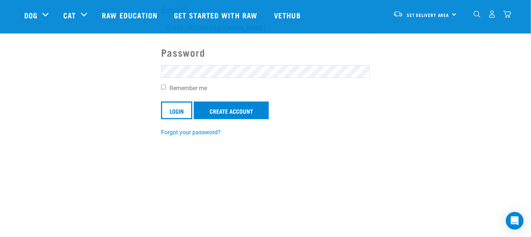
scroll to position [87, 0]
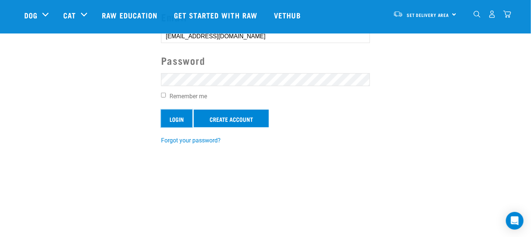
click at [179, 118] on input "Login" at bounding box center [176, 119] width 31 height 18
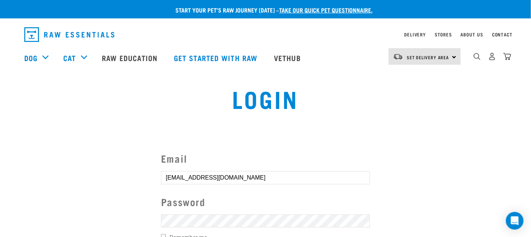
click at [17, 104] on button "delete" at bounding box center [13, 100] width 7 height 7
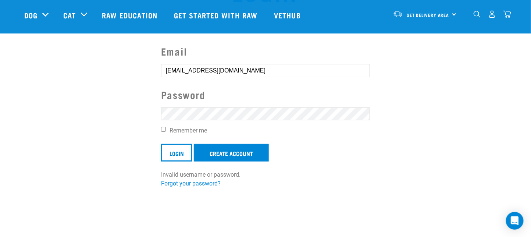
scroll to position [57, 0]
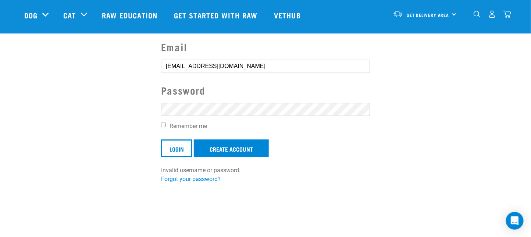
click at [165, 125] on input "Remember me" at bounding box center [163, 125] width 5 height 5
checkbox input "true"
click at [176, 149] on input "Login" at bounding box center [176, 148] width 31 height 18
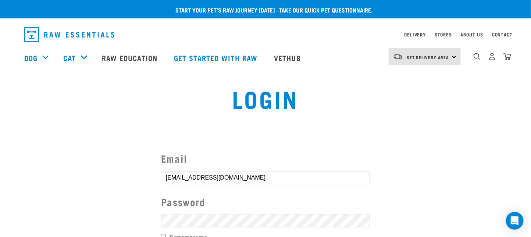
click at [17, 104] on button "delete" at bounding box center [13, 100] width 7 height 7
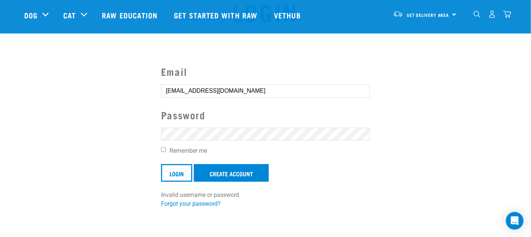
scroll to position [53, 0]
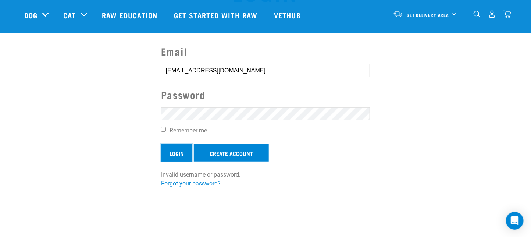
click at [177, 151] on input "Login" at bounding box center [176, 153] width 31 height 18
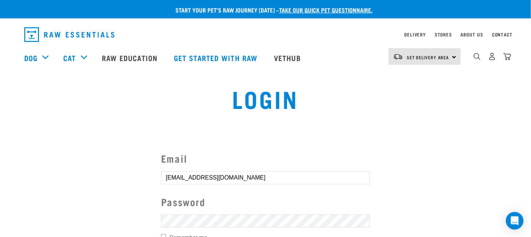
click at [17, 104] on button "delete" at bounding box center [13, 100] width 7 height 7
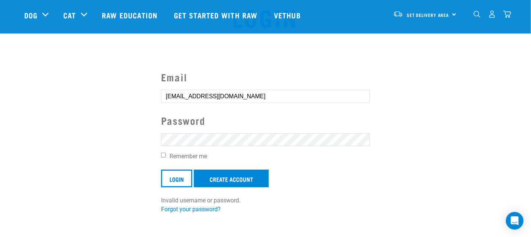
scroll to position [21, 0]
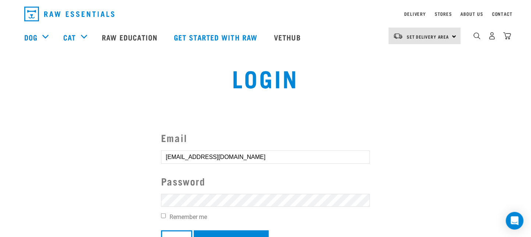
click at [205, 191] on form "Email mihailamilosevic@hotmail.com Password Remember me Login Create Account In…" at bounding box center [265, 197] width 209 height 135
click at [89, 198] on section "Email mihailamilosevic@hotmail.com Password Remember me Login Create Account In…" at bounding box center [265, 197] width 531 height 172
click at [161, 216] on div "Email mihailamilosevic@hotmail.com Password Remember me Login Create Account In…" at bounding box center [265, 202] width 221 height 144
click at [163, 215] on input "Remember me" at bounding box center [163, 215] width 5 height 5
checkbox input "true"
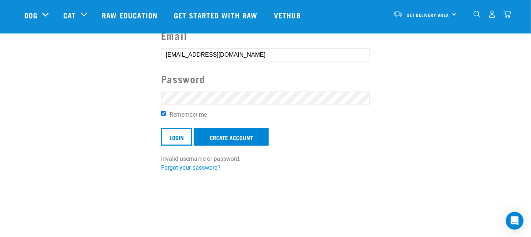
scroll to position [75, 0]
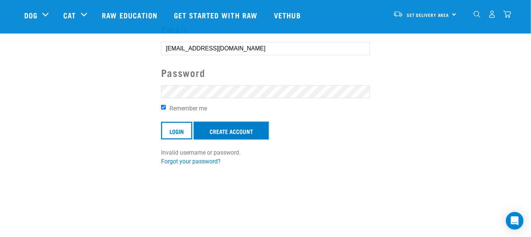
click at [249, 136] on link "Create Account" at bounding box center [231, 131] width 75 height 18
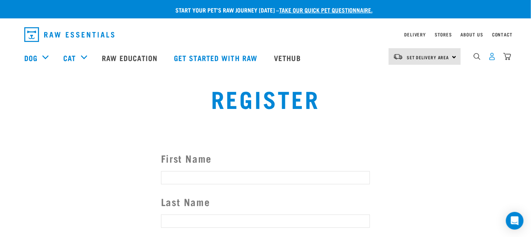
click at [491, 56] on img "dropdown navigation" at bounding box center [493, 57] width 8 height 8
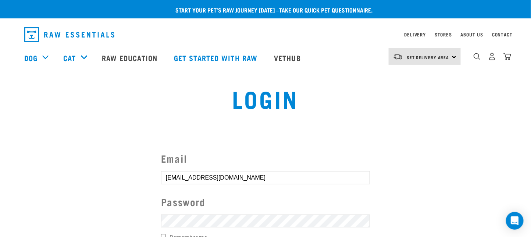
click at [95, 217] on section "Email mihailamilosevic@hotmail.com Password Remember me Login Create Account Fo…" at bounding box center [265, 213] width 531 height 163
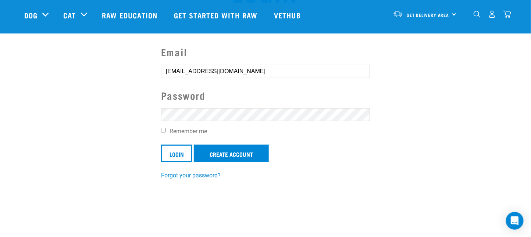
scroll to position [54, 0]
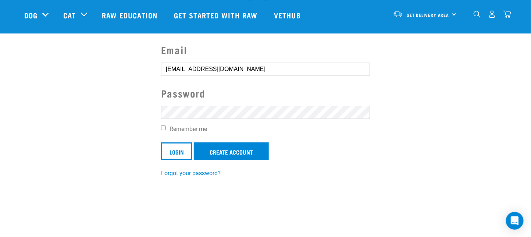
click at [163, 128] on input "Remember me" at bounding box center [163, 127] width 5 height 5
checkbox input "true"
click at [174, 148] on input "Login" at bounding box center [176, 151] width 31 height 18
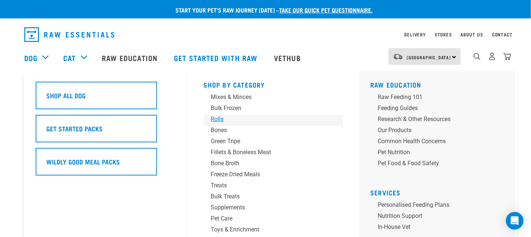
scroll to position [82, 0]
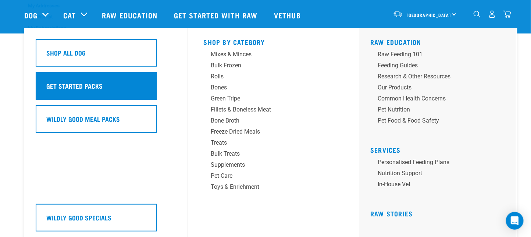
click at [69, 89] on h5 "Get Started Packs" at bounding box center [74, 86] width 56 height 10
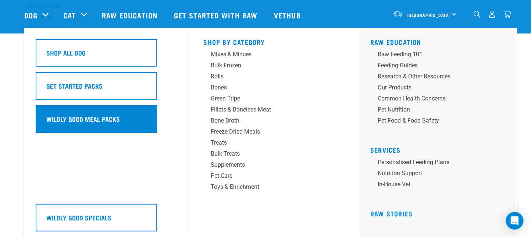
click at [70, 109] on div "Wildly Good Meal Packs" at bounding box center [96, 119] width 121 height 28
click at [110, 121] on h5 "Wildly Good Meal Packs" at bounding box center [83, 119] width 74 height 10
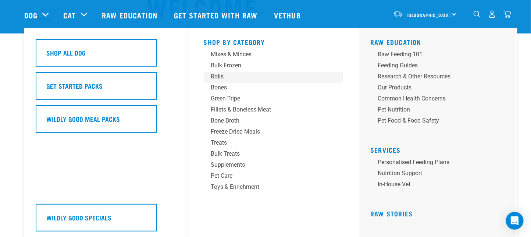
scroll to position [0, 0]
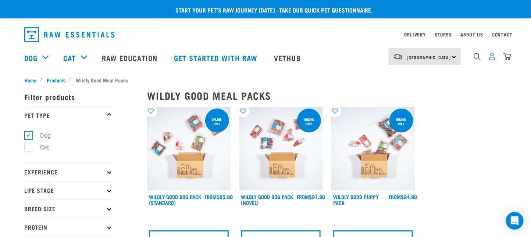
click at [491, 60] on img "dropdown navigation" at bounding box center [493, 57] width 8 height 8
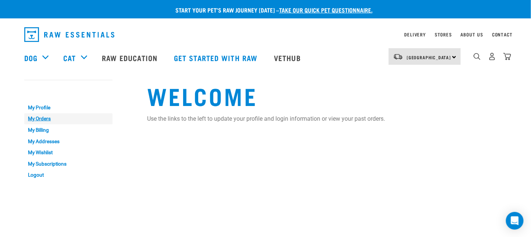
click at [38, 120] on link "My Orders" at bounding box center [68, 118] width 88 height 11
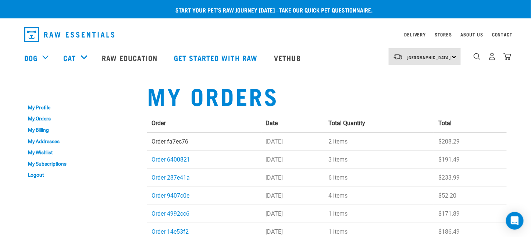
click at [168, 143] on link "Order fa7ec76" at bounding box center [170, 141] width 37 height 7
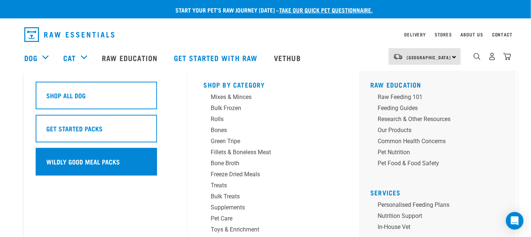
click at [65, 161] on h5 "Wildly Good Meal Packs" at bounding box center [83, 162] width 74 height 10
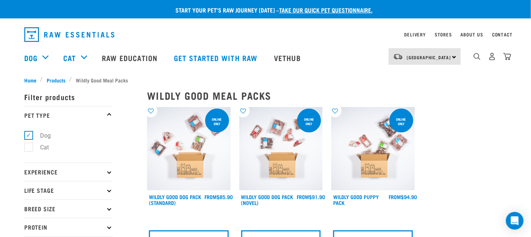
click at [202, 176] on img at bounding box center [189, 149] width 84 height 84
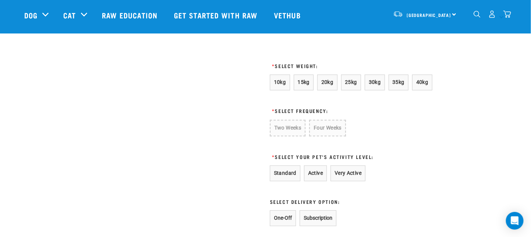
scroll to position [408, 0]
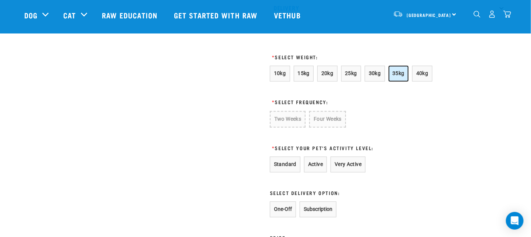
click at [397, 77] on span "35kg" at bounding box center [399, 74] width 12 height 6
click at [290, 127] on button "Two Weeks" at bounding box center [287, 119] width 35 height 16
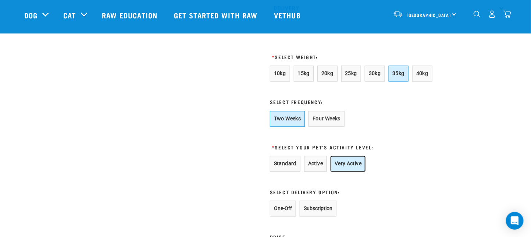
click at [352, 172] on button "Very Active" at bounding box center [348, 164] width 35 height 16
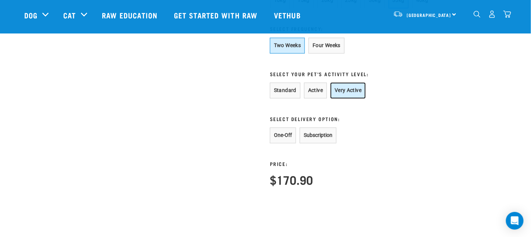
scroll to position [490, 0]
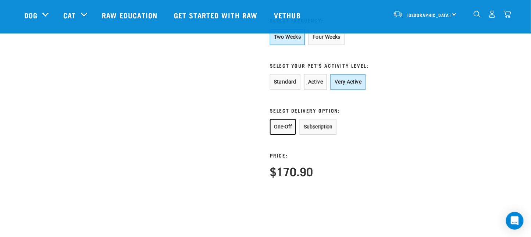
click at [287, 135] on button "One-Off" at bounding box center [283, 127] width 26 height 16
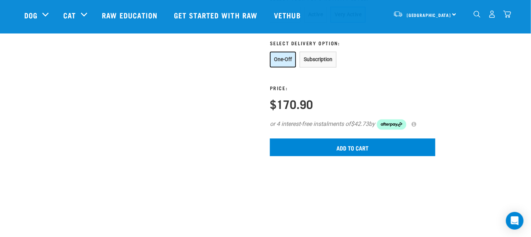
scroll to position [572, 0]
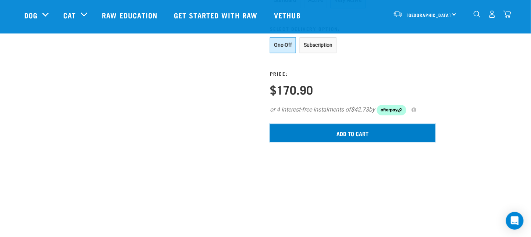
click at [372, 142] on input "Add to cart" at bounding box center [353, 133] width 166 height 18
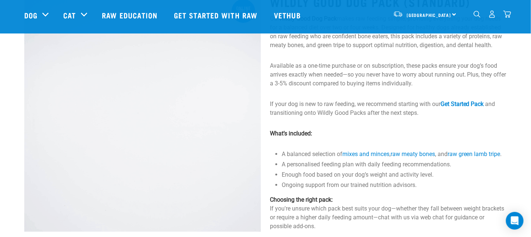
scroll to position [0, 0]
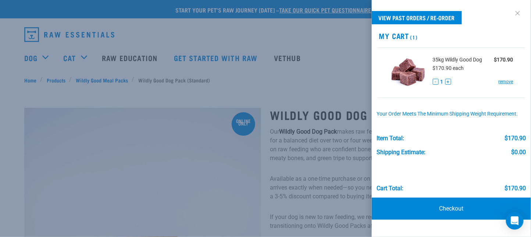
click at [516, 13] on link at bounding box center [518, 13] width 12 height 12
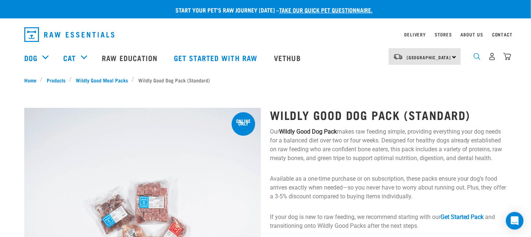
click at [474, 56] on img "dropdown navigation" at bounding box center [477, 56] width 7 height 7
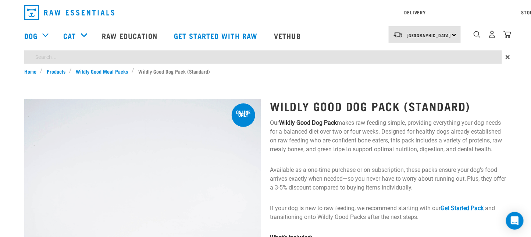
type input "fish"
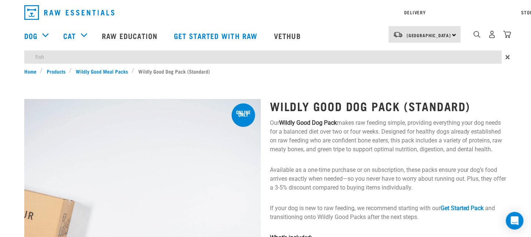
scroll to position [73, 0]
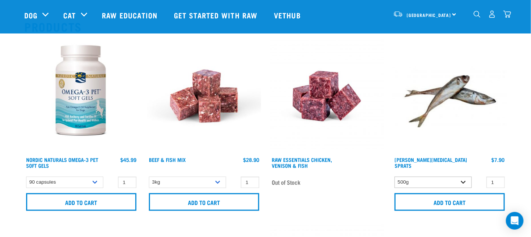
scroll to position [82, 0]
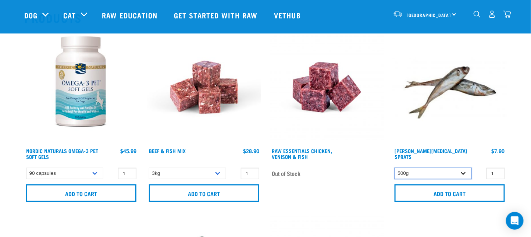
click at [464, 175] on select "500g" at bounding box center [433, 173] width 77 height 11
click at [395, 168] on select "500g" at bounding box center [433, 173] width 77 height 11
drag, startPoint x: 497, startPoint y: 170, endPoint x: 491, endPoint y: 170, distance: 5.9
click at [491, 170] on input "4" at bounding box center [496, 173] width 18 height 11
click at [498, 175] on input "3" at bounding box center [496, 173] width 18 height 11
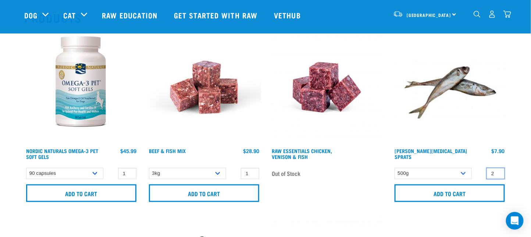
type input "2"
click at [498, 175] on input "2" at bounding box center [496, 173] width 18 height 11
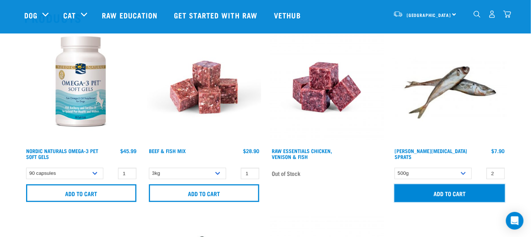
click at [467, 193] on input "Add to cart" at bounding box center [450, 193] width 110 height 18
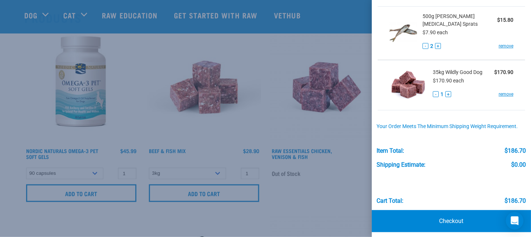
scroll to position [50, 0]
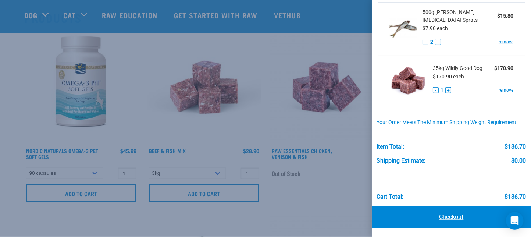
click at [458, 215] on link "Checkout" at bounding box center [451, 217] width 159 height 22
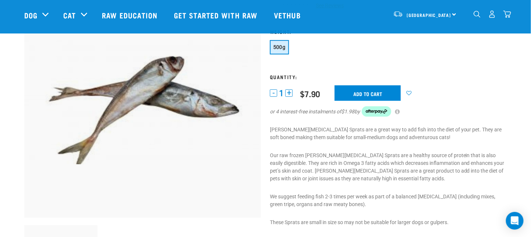
scroll to position [82, 0]
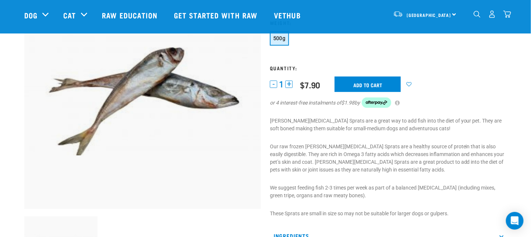
click at [292, 84] on button "+" at bounding box center [288, 84] width 7 height 7
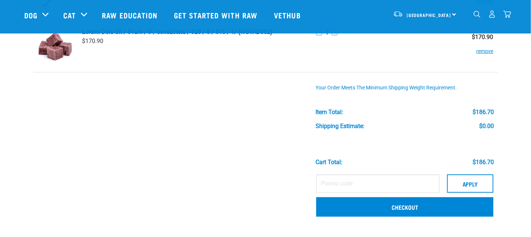
scroll to position [163, 0]
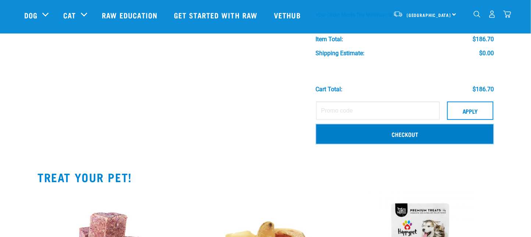
click at [389, 133] on link "Checkout" at bounding box center [404, 133] width 177 height 19
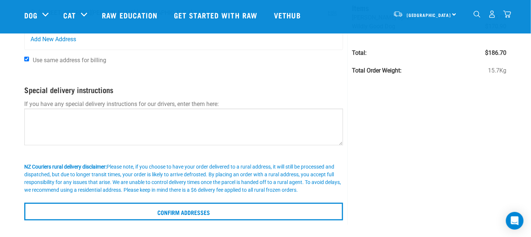
scroll to position [82, 0]
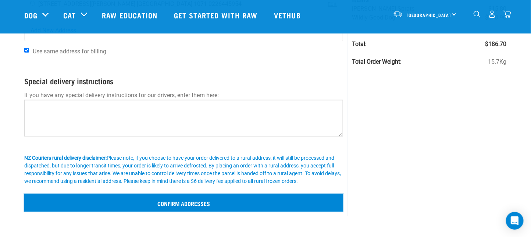
click at [172, 203] on input "Confirm addresses" at bounding box center [183, 203] width 319 height 18
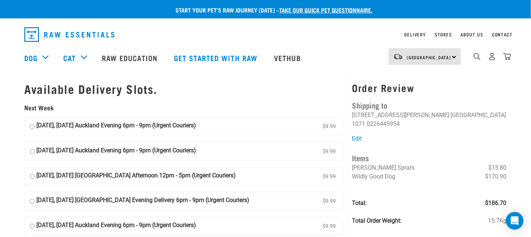
click at [33, 151] on input "12 August, Tuesday Auckland Evening 6pm - 9pm (Urgent Couriers) $9.99" at bounding box center [32, 151] width 5 height 11
radio input "true"
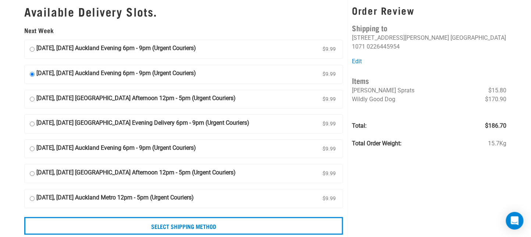
scroll to position [82, 0]
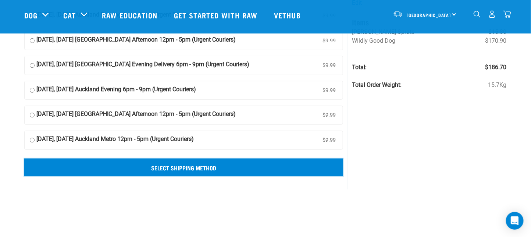
click at [278, 165] on input "Select Shipping Method" at bounding box center [183, 168] width 319 height 18
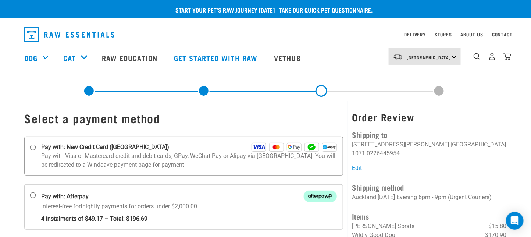
click at [33, 146] on input "Pay with: New Credit Card ([GEOGRAPHIC_DATA])" at bounding box center [33, 148] width 6 height 6
radio input "true"
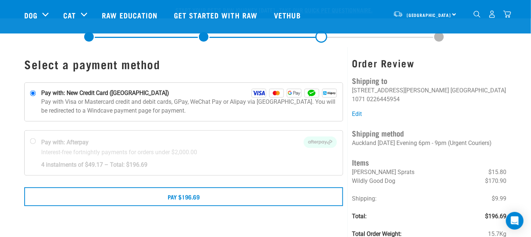
scroll to position [82, 0]
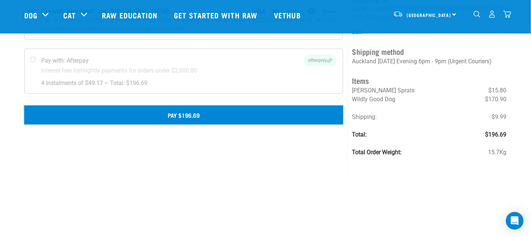
click at [228, 113] on button "Pay $196.69" at bounding box center [183, 115] width 319 height 18
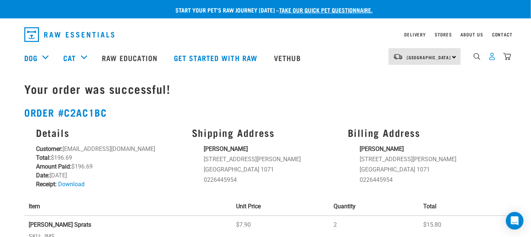
click at [491, 60] on img "dropdown navigation" at bounding box center [493, 57] width 8 height 8
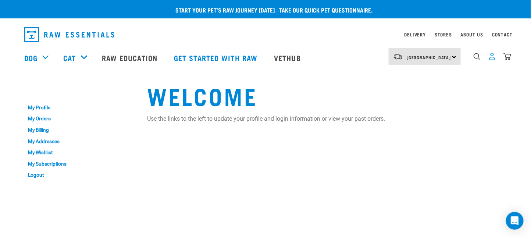
click at [490, 58] on img "dropdown navigation" at bounding box center [493, 57] width 8 height 8
click at [41, 117] on link "My Orders" at bounding box center [68, 118] width 88 height 11
